Goal: Information Seeking & Learning: Learn about a topic

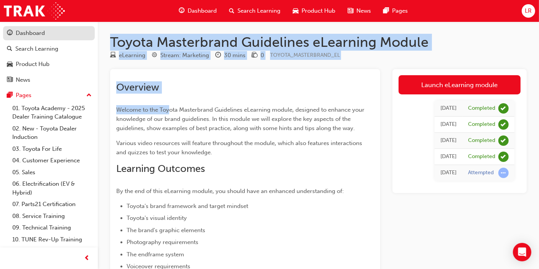
click at [47, 35] on div "Dashboard" at bounding box center [49, 33] width 84 height 10
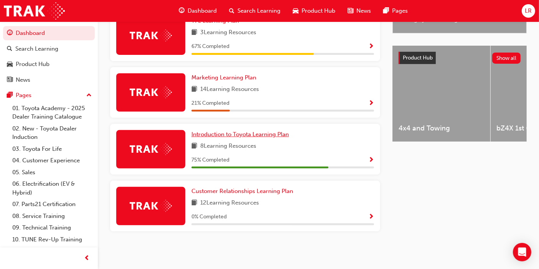
scroll to position [278, 0]
click at [523, 10] on div "LR" at bounding box center [528, 10] width 13 height 13
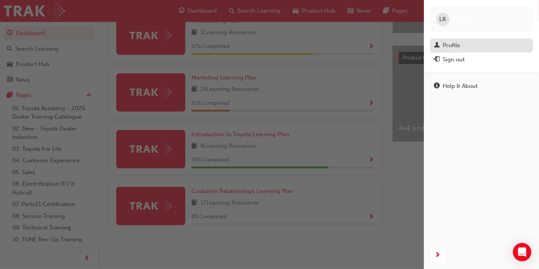
click at [461, 45] on div "Profile" at bounding box center [481, 46] width 95 height 10
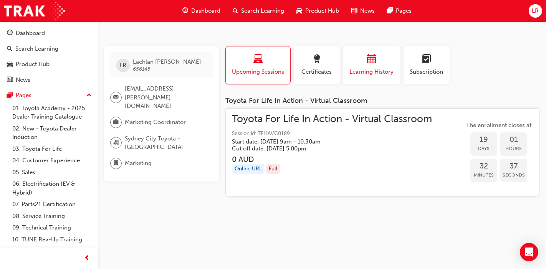
click at [371, 68] on span "Learning History" at bounding box center [371, 72] width 46 height 9
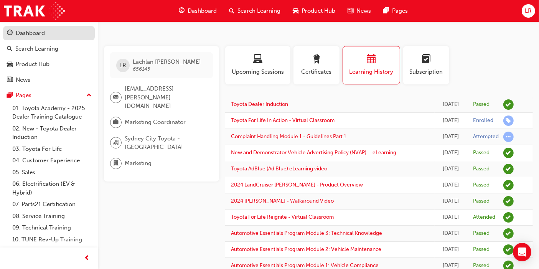
click at [42, 37] on div "Dashboard" at bounding box center [30, 33] width 29 height 9
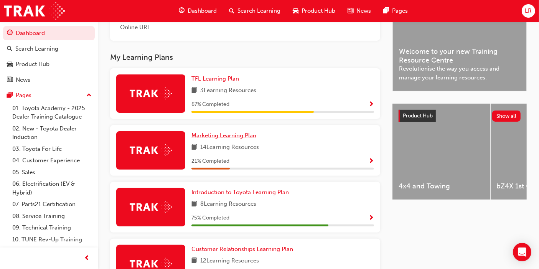
scroll to position [232, 0]
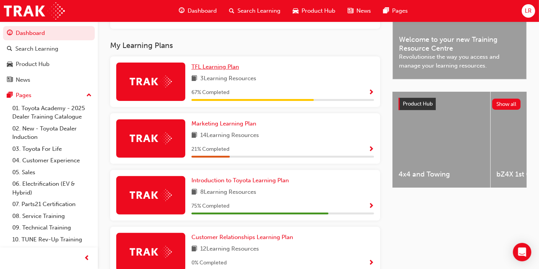
click at [218, 68] on span "TFL Learning Plan" at bounding box center [216, 66] width 48 height 7
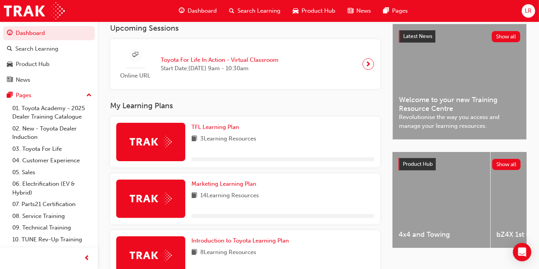
scroll to position [171, 0]
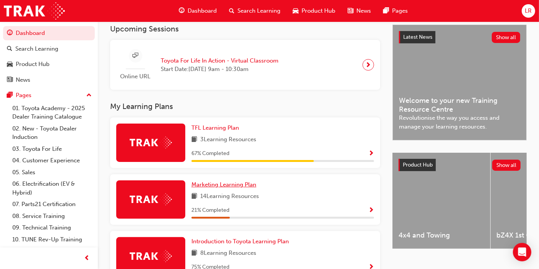
click at [226, 188] on span "Marketing Learning Plan" at bounding box center [224, 184] width 65 height 7
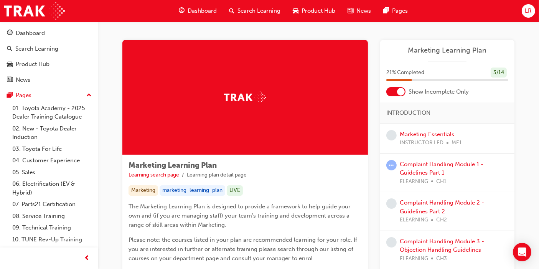
scroll to position [83, 0]
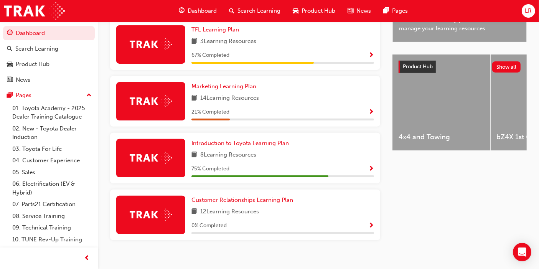
scroll to position [269, 0]
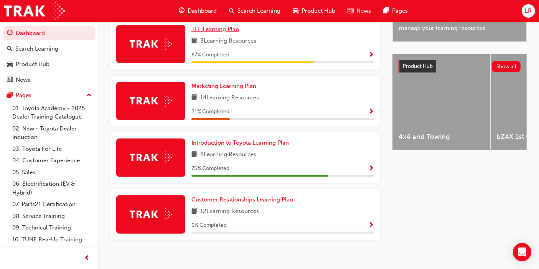
click at [220, 34] on link "TFL Learning Plan" at bounding box center [217, 29] width 51 height 9
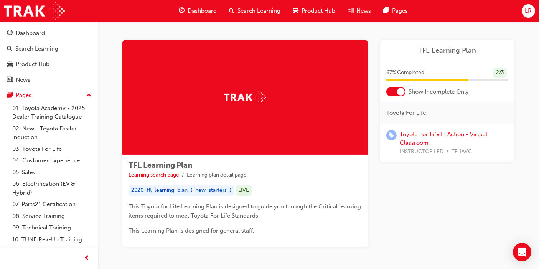
scroll to position [34, 0]
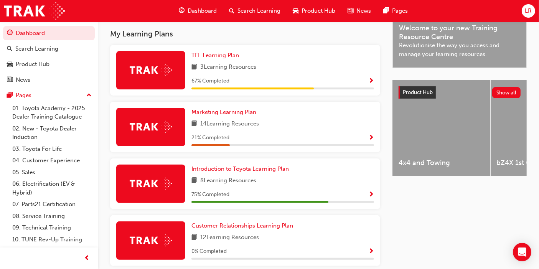
scroll to position [279, 0]
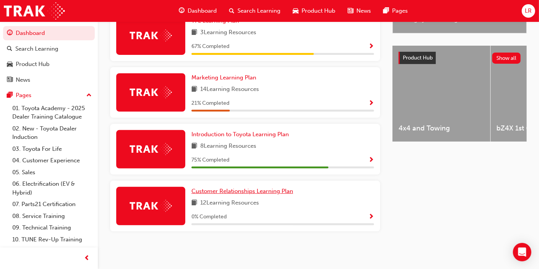
click at [254, 196] on link "Customer Relationships Learning Plan" at bounding box center [244, 191] width 105 height 9
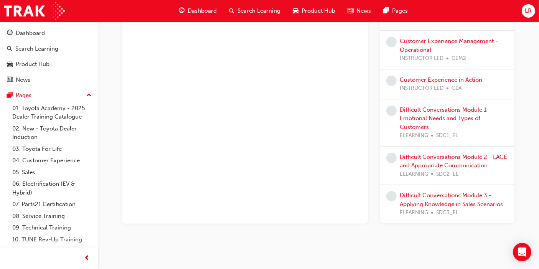
scroll to position [347, 0]
click at [63, 121] on link "01. Toyota Academy - 2025 Dealer Training Catalogue" at bounding box center [52, 112] width 86 height 20
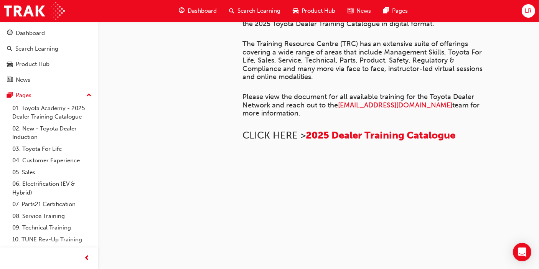
scroll to position [438, 0]
